Goal: Task Accomplishment & Management: Use online tool/utility

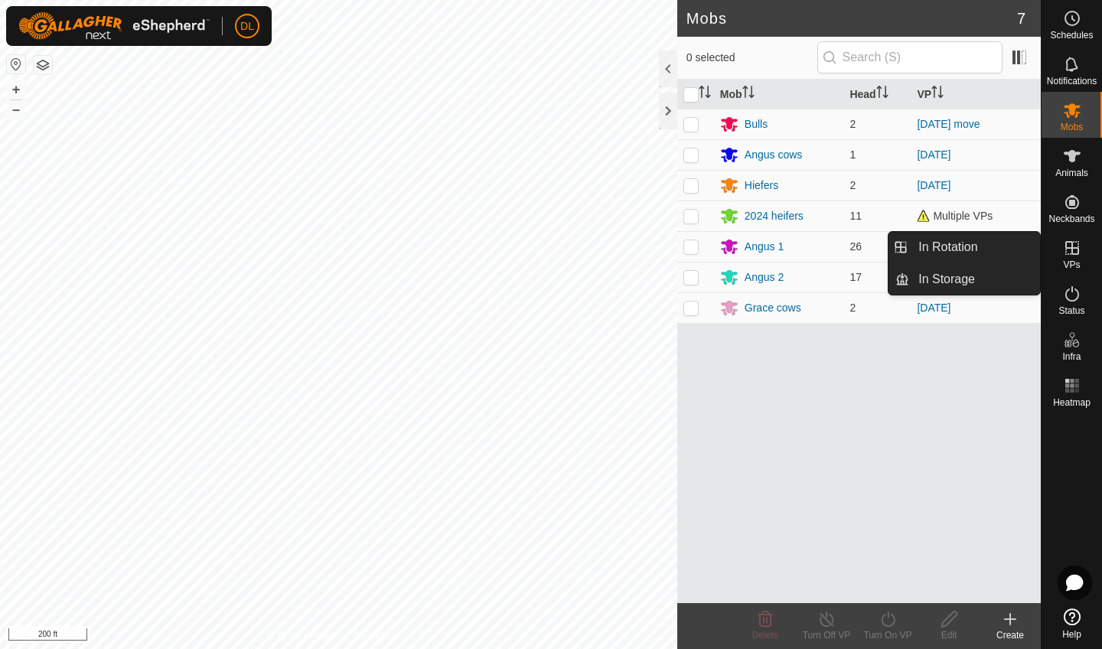
click at [801, 253] on icon at bounding box center [1072, 248] width 18 height 18
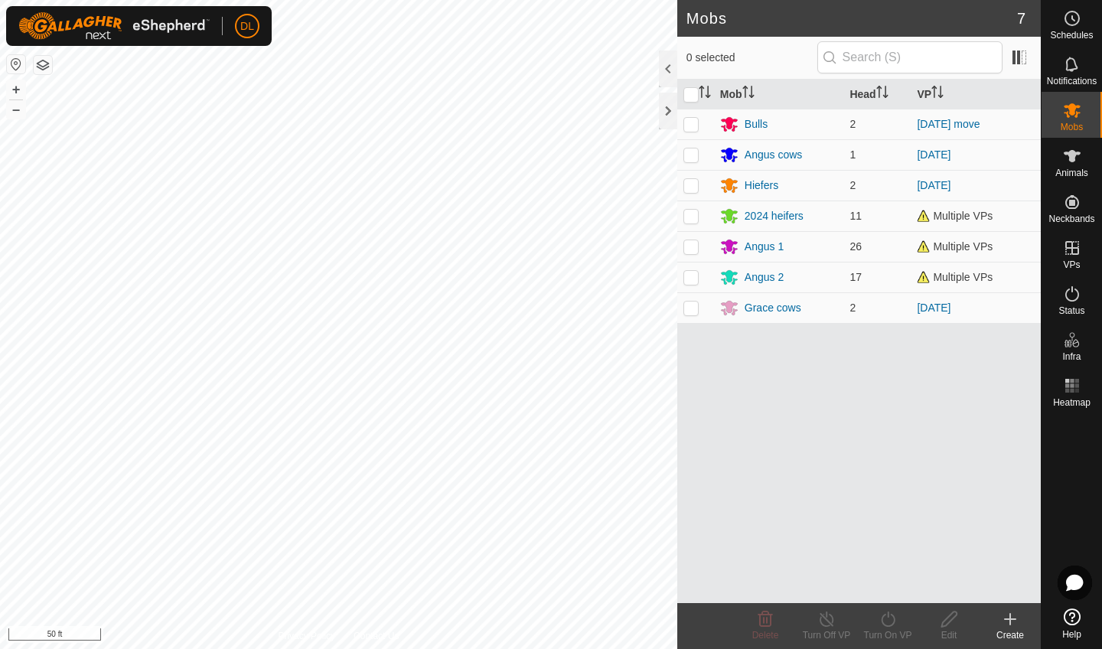
click at [801, 419] on icon at bounding box center [1010, 619] width 18 height 18
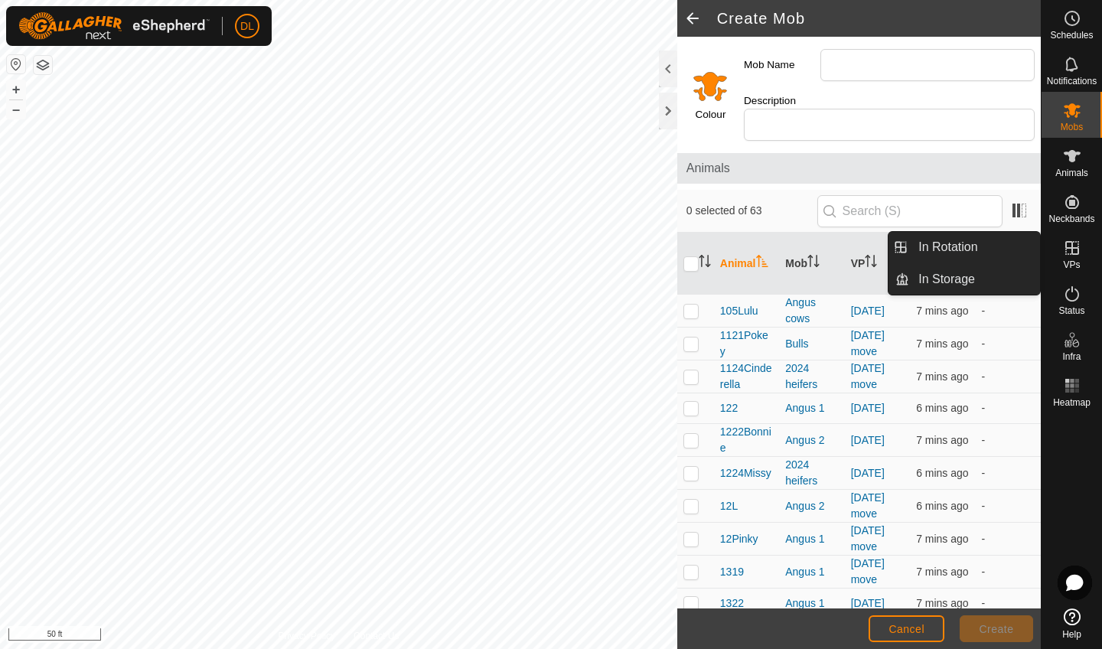
click at [801, 252] on icon at bounding box center [1072, 248] width 18 height 18
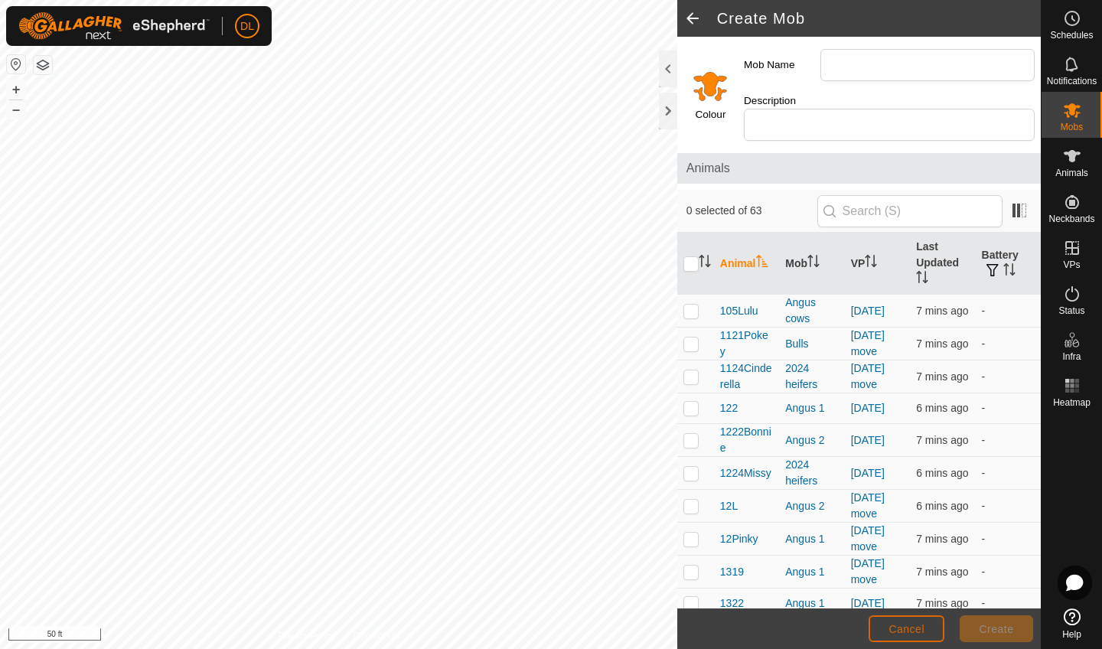
click at [801, 419] on span "Cancel" at bounding box center [907, 629] width 36 height 12
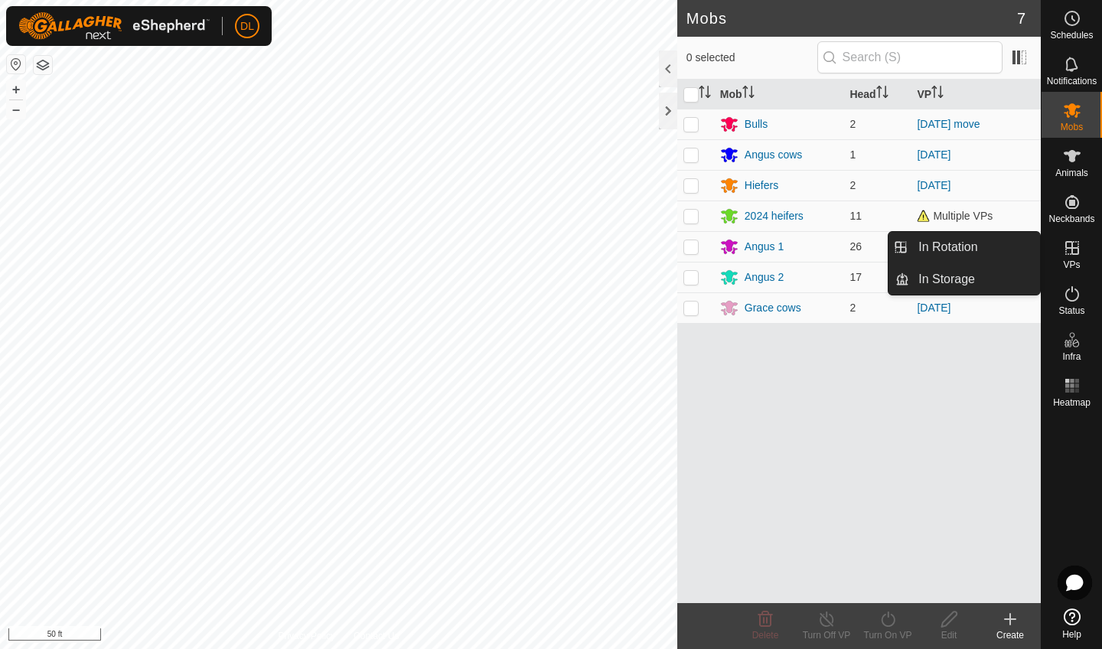
click at [801, 255] on icon at bounding box center [1072, 248] width 18 height 18
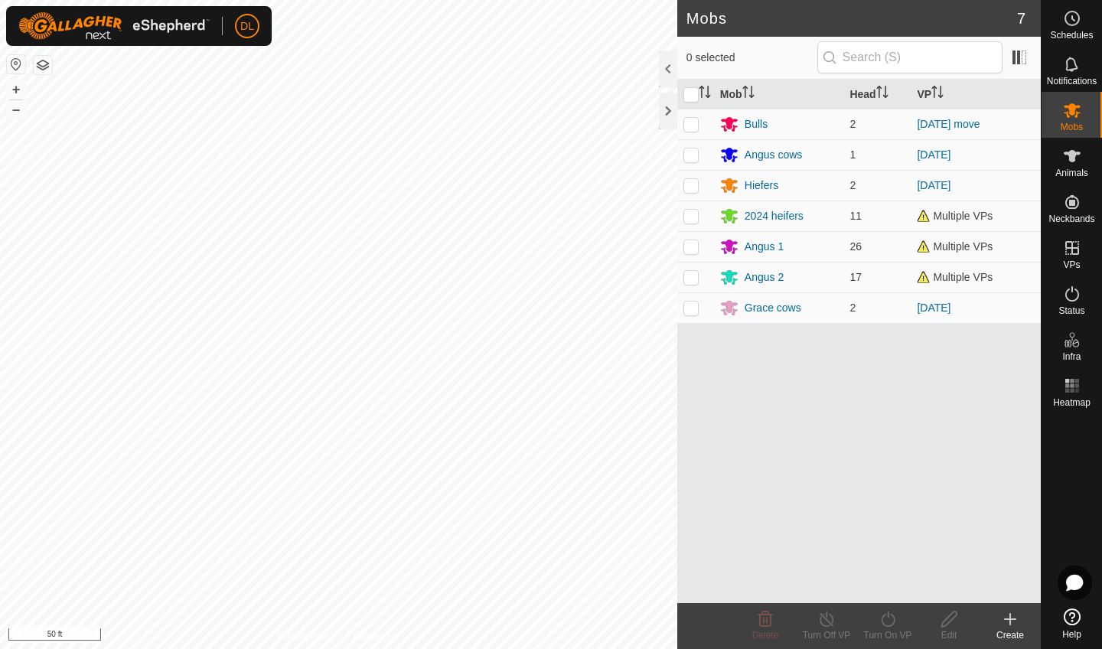
click at [801, 419] on icon at bounding box center [1010, 619] width 11 height 0
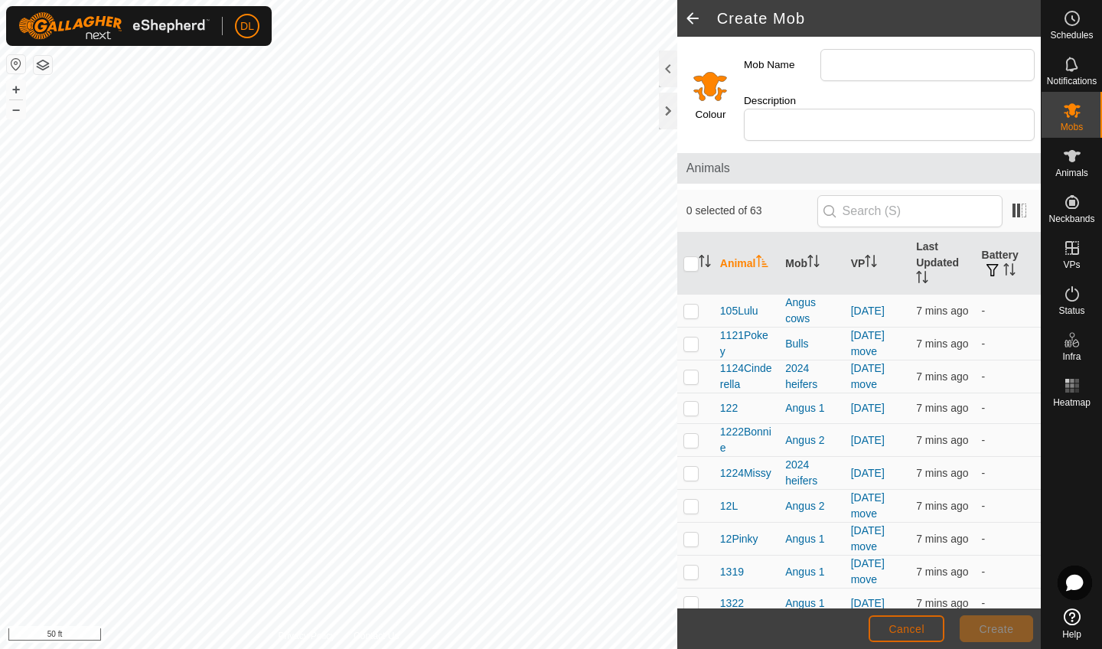
click at [801, 419] on span "Cancel" at bounding box center [907, 629] width 36 height 12
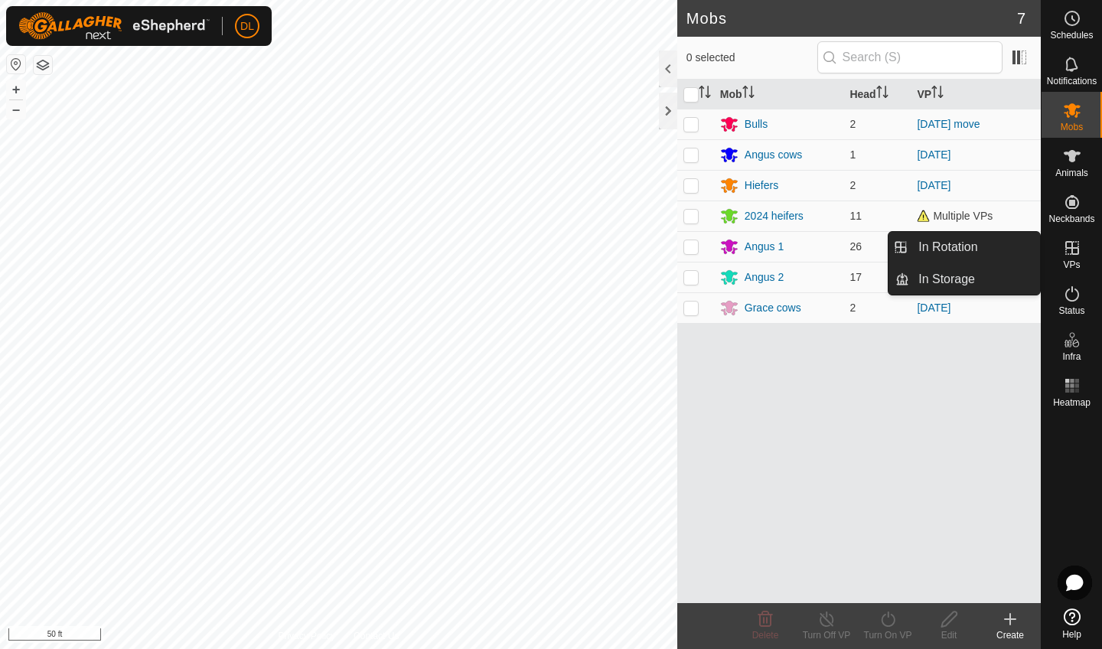
click at [801, 248] on icon at bounding box center [1073, 248] width 14 height 14
click at [801, 251] on link "In Rotation" at bounding box center [974, 247] width 131 height 31
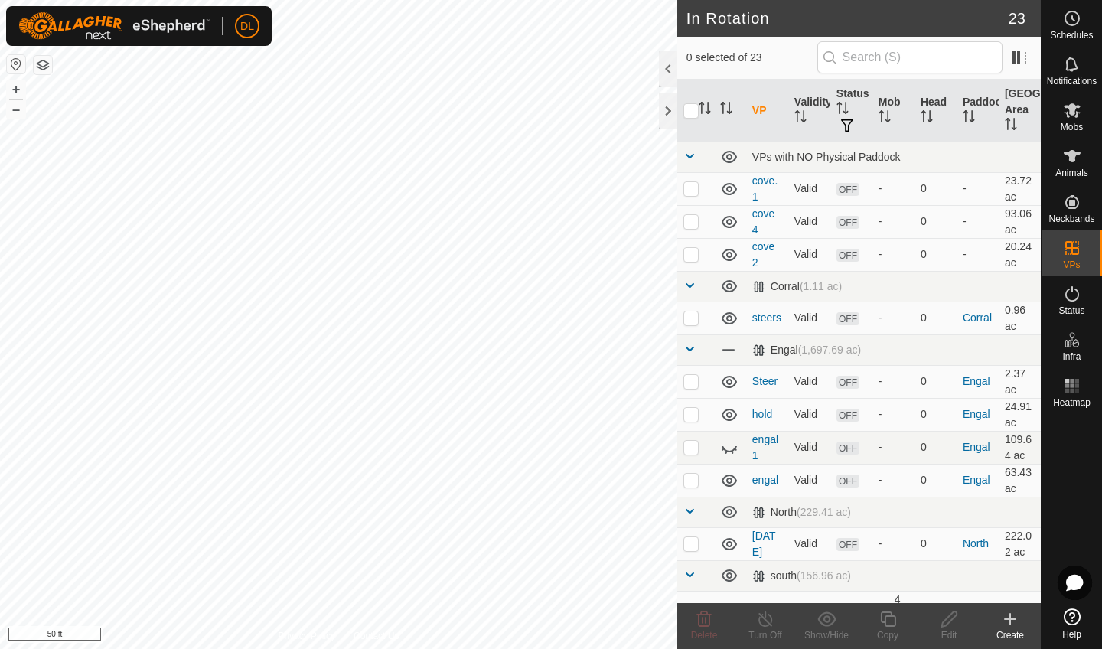
click at [801, 419] on icon at bounding box center [1010, 619] width 18 height 18
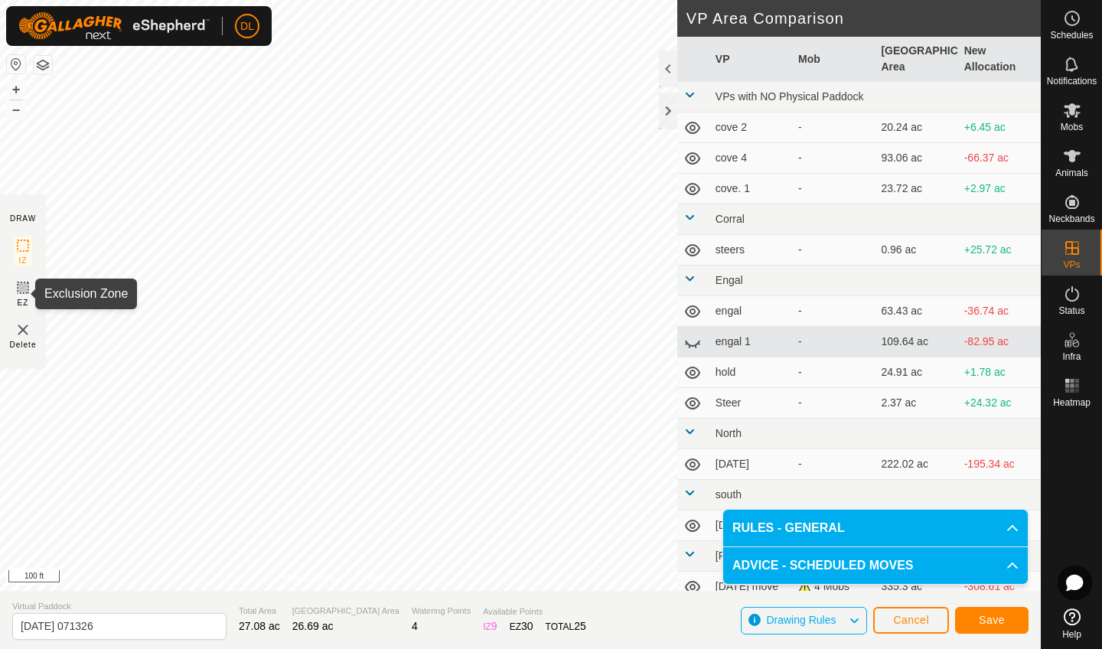
click at [24, 294] on rect at bounding box center [23, 288] width 12 height 12
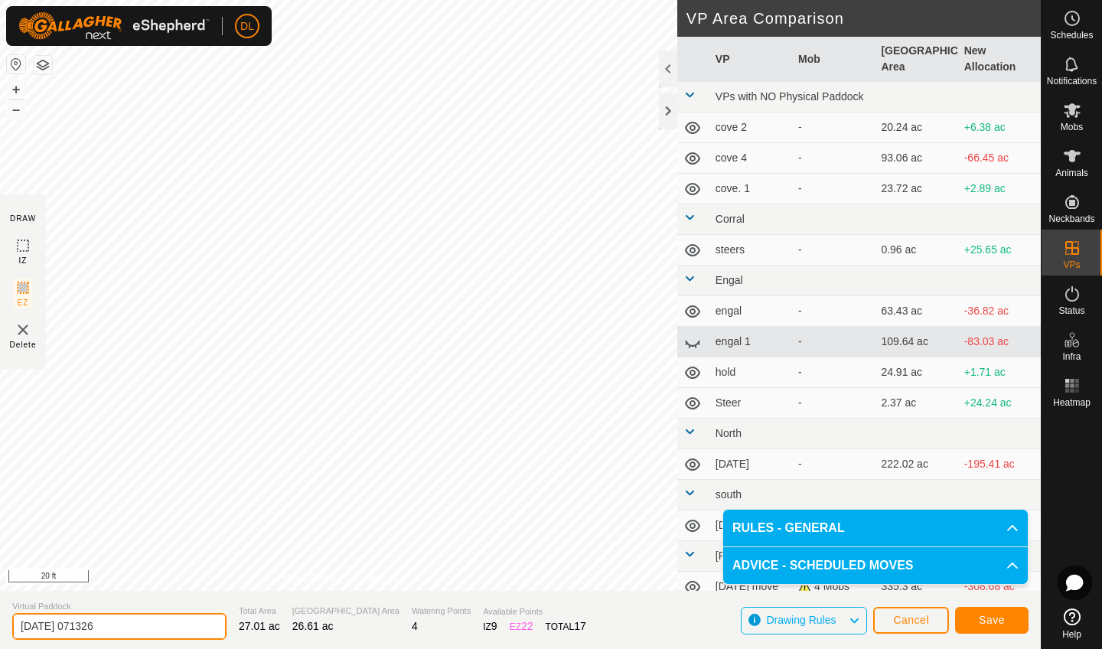
drag, startPoint x: 132, startPoint y: 626, endPoint x: 16, endPoint y: 620, distance: 115.7
click at [16, 419] on input "[DATE] 071326" at bounding box center [119, 626] width 214 height 27
type input "weaning"
click at [801, 419] on span "Save" at bounding box center [992, 620] width 26 height 12
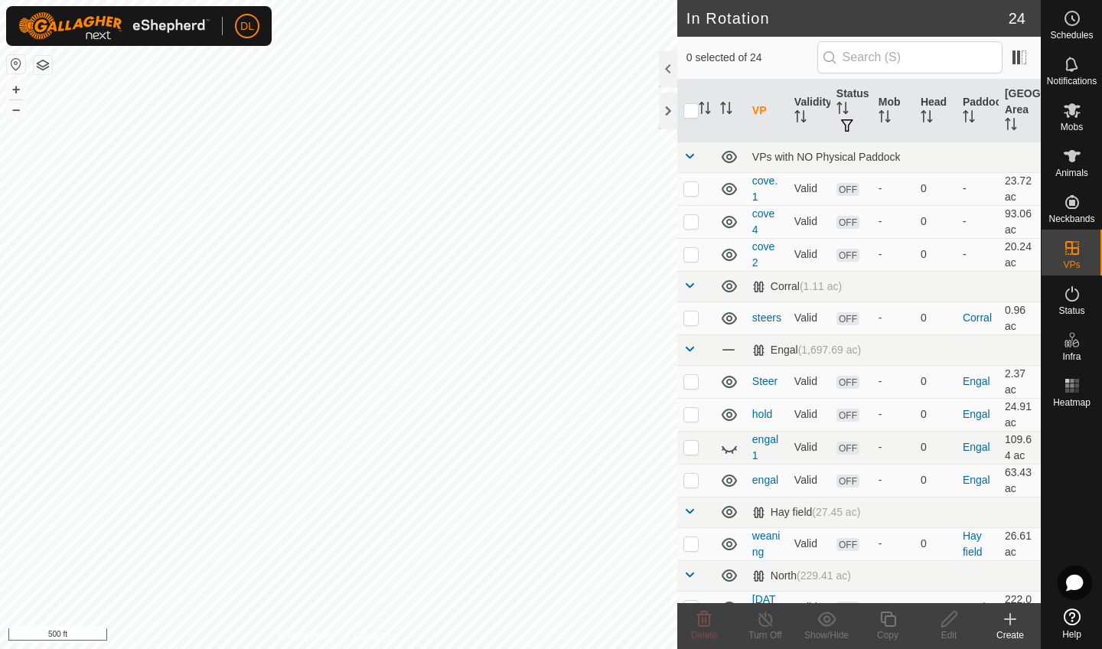
checkbox input "true"
click at [801, 170] on span "Animals" at bounding box center [1072, 172] width 33 height 9
click at [801, 419] on div "Copy" at bounding box center [887, 635] width 61 height 14
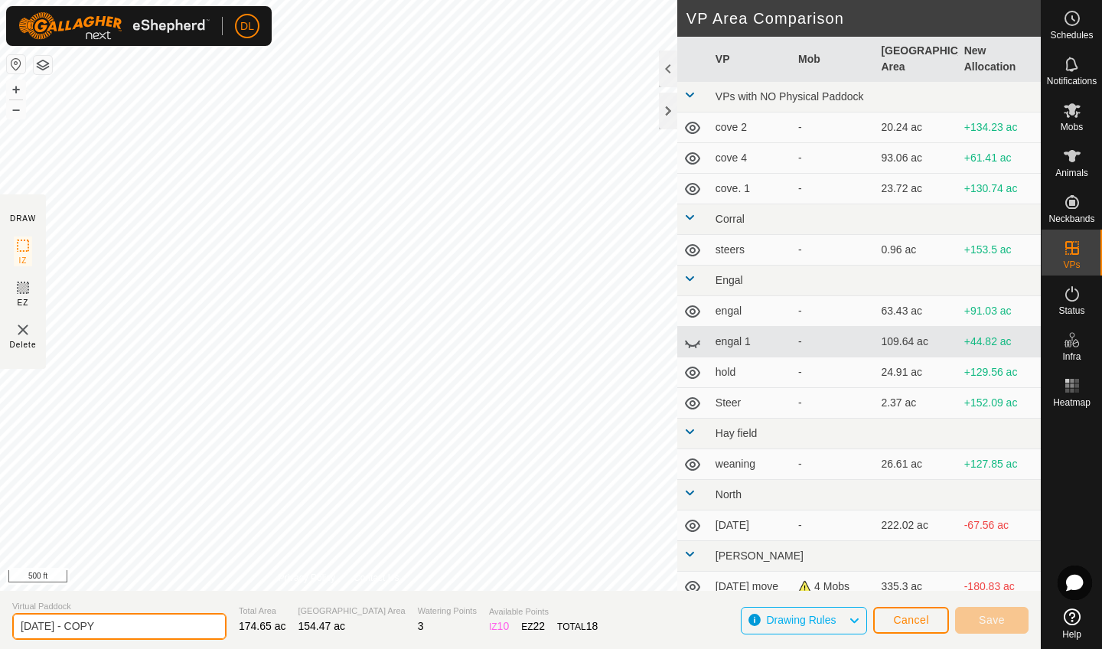
drag, startPoint x: 110, startPoint y: 625, endPoint x: 10, endPoint y: 625, distance: 100.3
click at [10, 419] on section "Virtual Paddock [DATE] - COPY Total Area 174.65 ac Grazing Area 154.47 ac Water…" at bounding box center [520, 620] width 1041 height 58
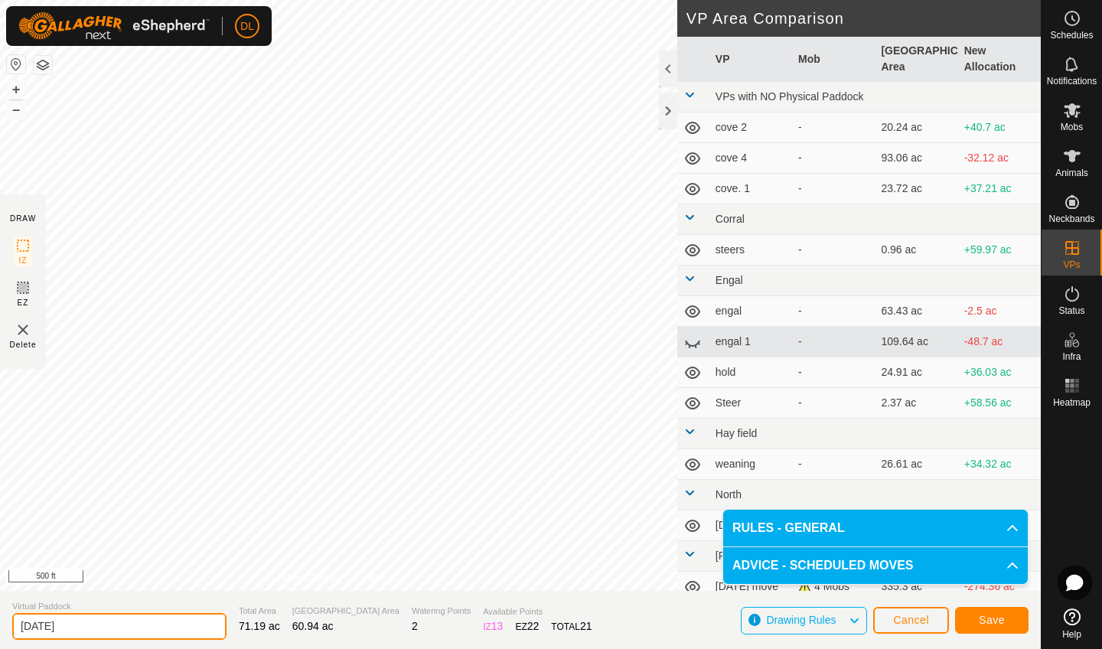
click at [57, 419] on input "[DATE]" at bounding box center [119, 626] width 214 height 27
type input "[DATE]"
click at [801, 419] on span "Save" at bounding box center [992, 620] width 26 height 12
